Goal: Browse casually: Explore the website without a specific task or goal

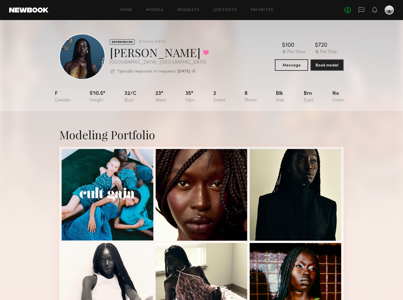
scroll to position [557, 0]
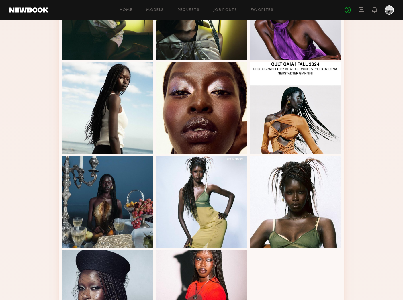
click at [296, 202] on div at bounding box center [296, 202] width 92 height 92
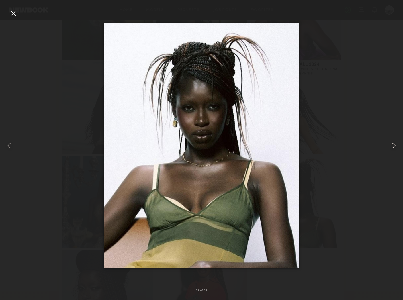
click at [394, 146] on common-icon at bounding box center [393, 145] width 9 height 9
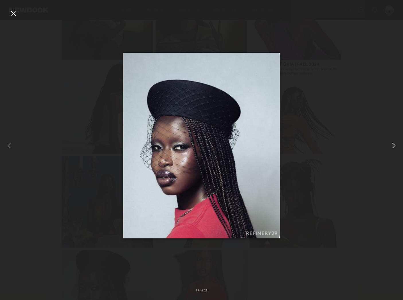
click at [394, 146] on common-icon at bounding box center [393, 145] width 9 height 9
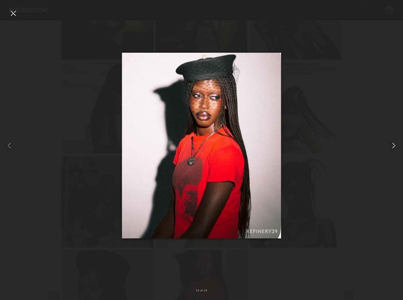
click at [394, 146] on common-icon at bounding box center [393, 145] width 9 height 9
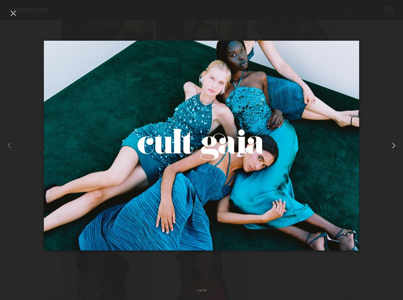
click at [394, 146] on common-icon at bounding box center [393, 145] width 9 height 9
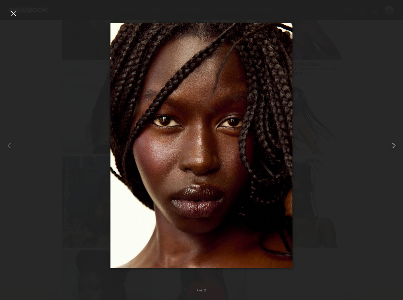
click at [394, 146] on common-icon at bounding box center [393, 145] width 9 height 9
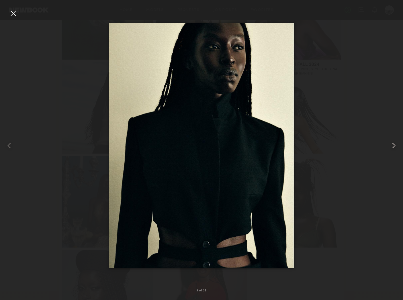
click at [394, 146] on common-icon at bounding box center [393, 145] width 9 height 9
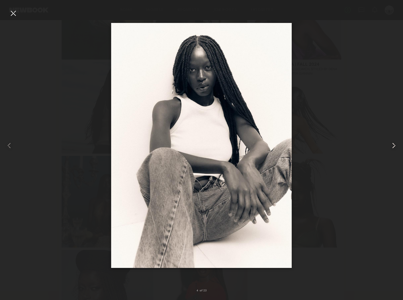
click at [394, 146] on common-icon at bounding box center [393, 145] width 9 height 9
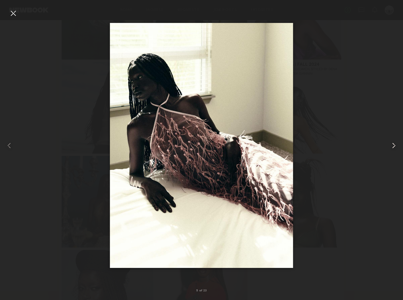
click at [394, 146] on common-icon at bounding box center [393, 145] width 9 height 9
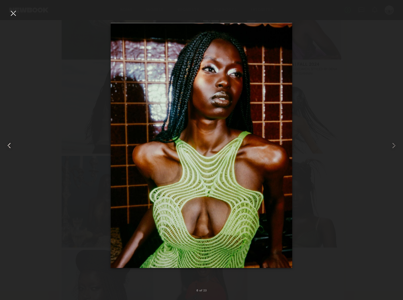
click at [12, 147] on common-icon at bounding box center [9, 145] width 9 height 9
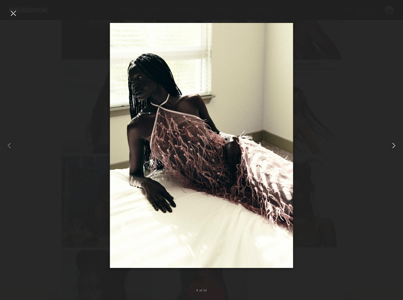
click at [393, 145] on common-icon at bounding box center [393, 145] width 9 height 9
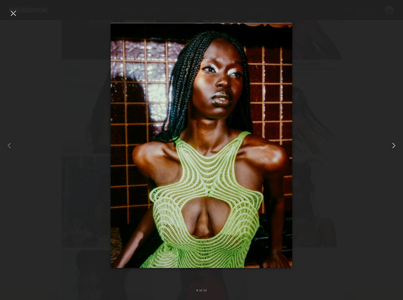
click at [393, 145] on common-icon at bounding box center [393, 145] width 9 height 9
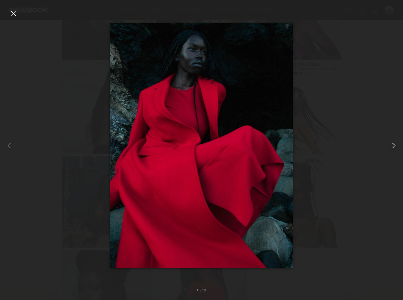
click at [393, 145] on common-icon at bounding box center [393, 145] width 9 height 9
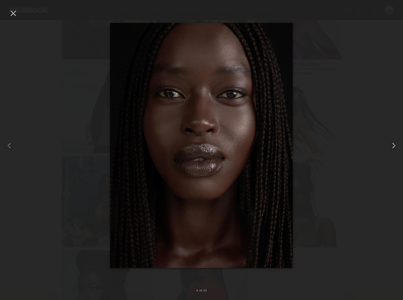
click at [393, 145] on common-icon at bounding box center [393, 145] width 9 height 9
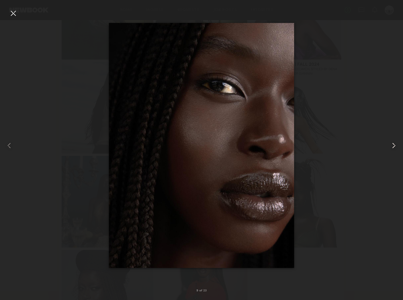
click at [393, 145] on common-icon at bounding box center [393, 145] width 9 height 9
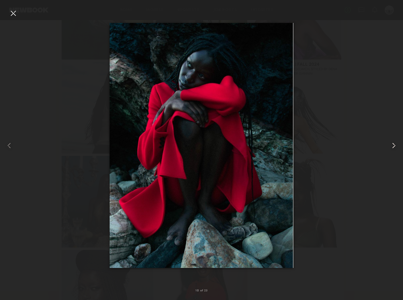
click at [393, 145] on common-icon at bounding box center [393, 145] width 9 height 9
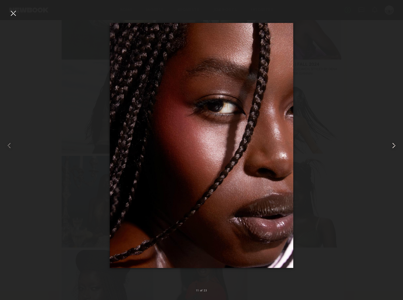
click at [393, 145] on common-icon at bounding box center [393, 145] width 9 height 9
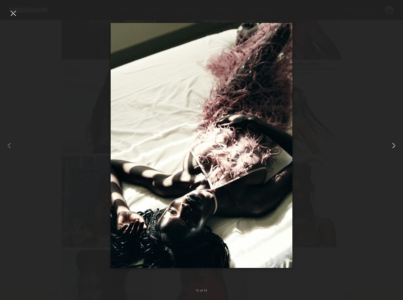
click at [393, 145] on common-icon at bounding box center [393, 145] width 9 height 9
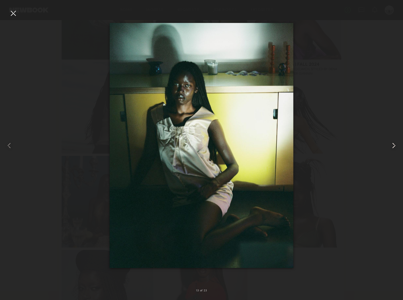
click at [393, 145] on common-icon at bounding box center [393, 145] width 9 height 9
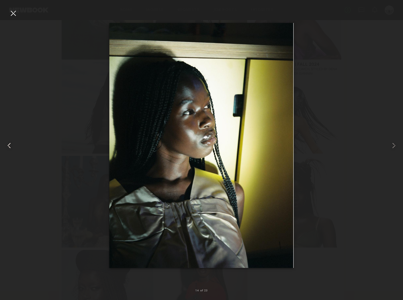
click at [9, 148] on common-icon at bounding box center [9, 145] width 9 height 9
